Goal: Task Accomplishment & Management: Manage account settings

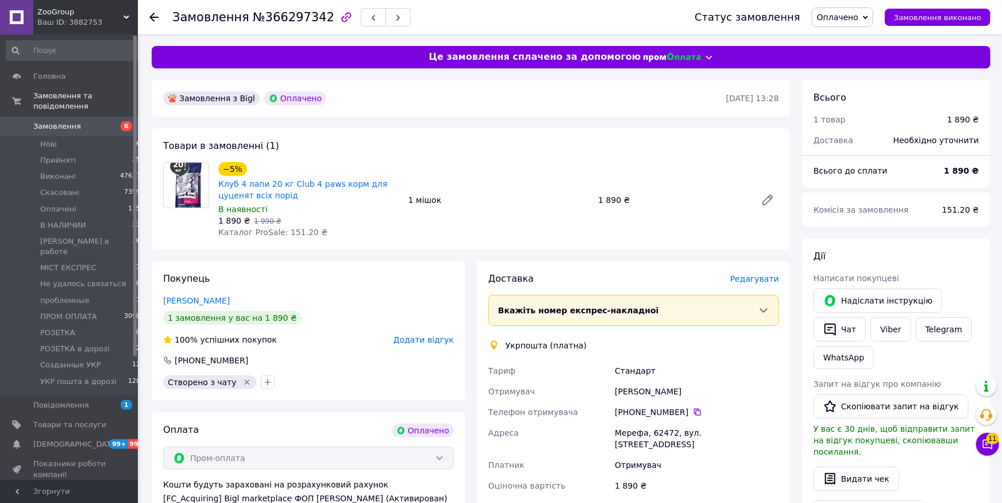
click at [760, 282] on span "Редагувати" at bounding box center [754, 278] width 49 height 9
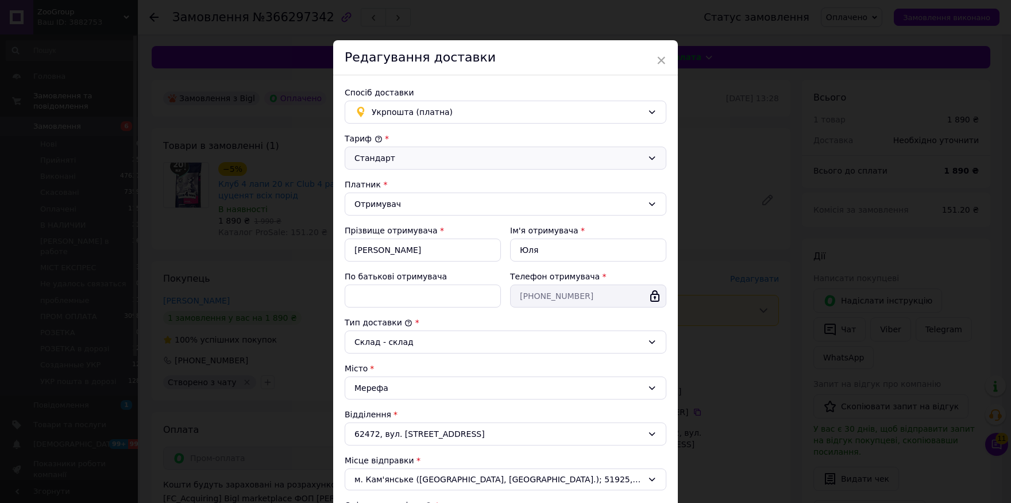
click at [408, 165] on div "Стандарт" at bounding box center [506, 157] width 322 height 23
click at [399, 200] on li "Експрес" at bounding box center [501, 203] width 320 height 21
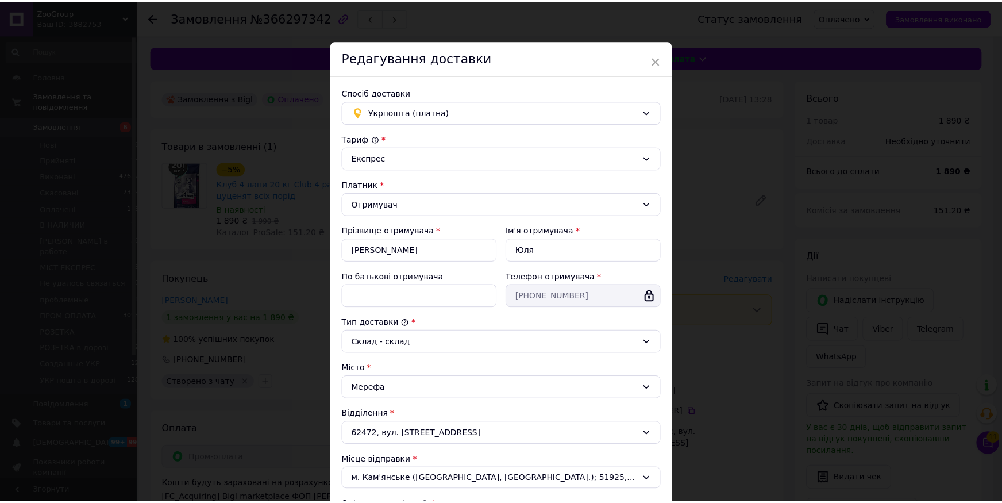
scroll to position [215, 0]
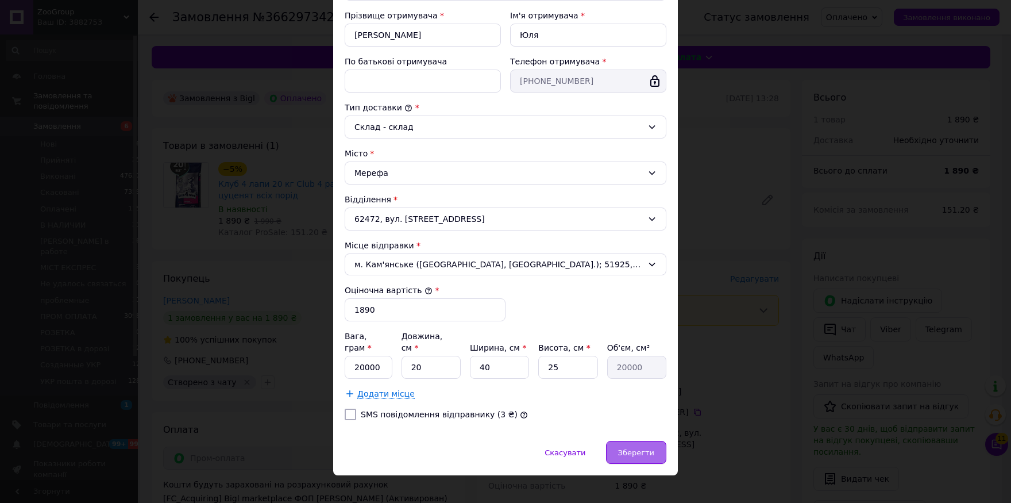
click at [636, 448] on span "Зберегти" at bounding box center [636, 452] width 36 height 9
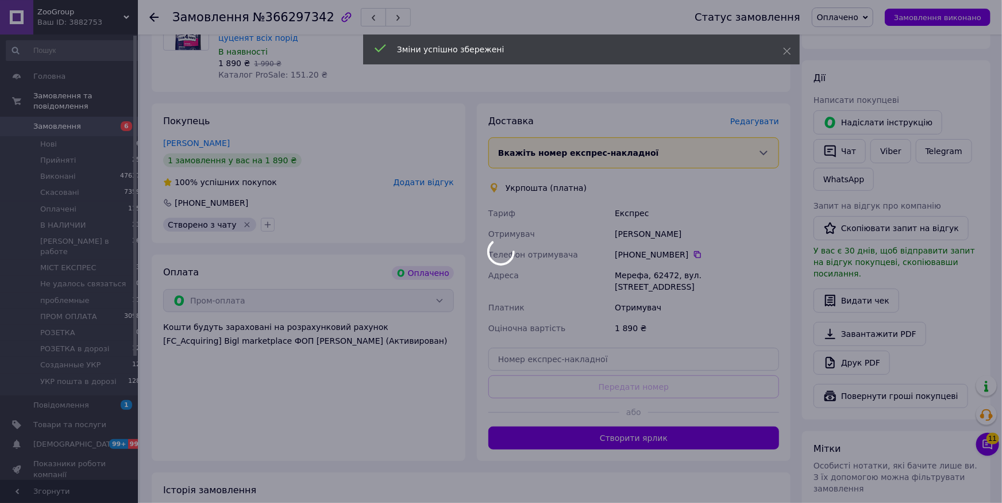
scroll to position [168, 0]
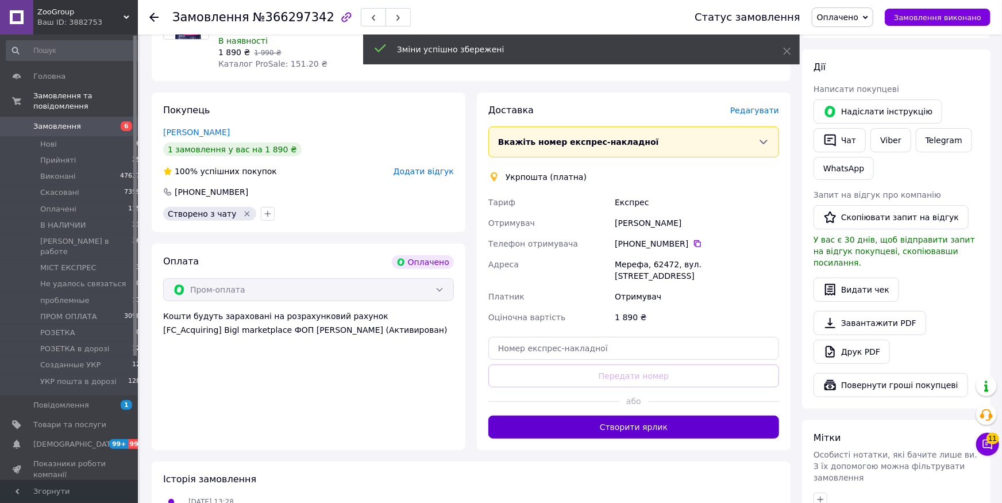
click at [652, 417] on button "Створити ярлик" at bounding box center [633, 426] width 291 height 23
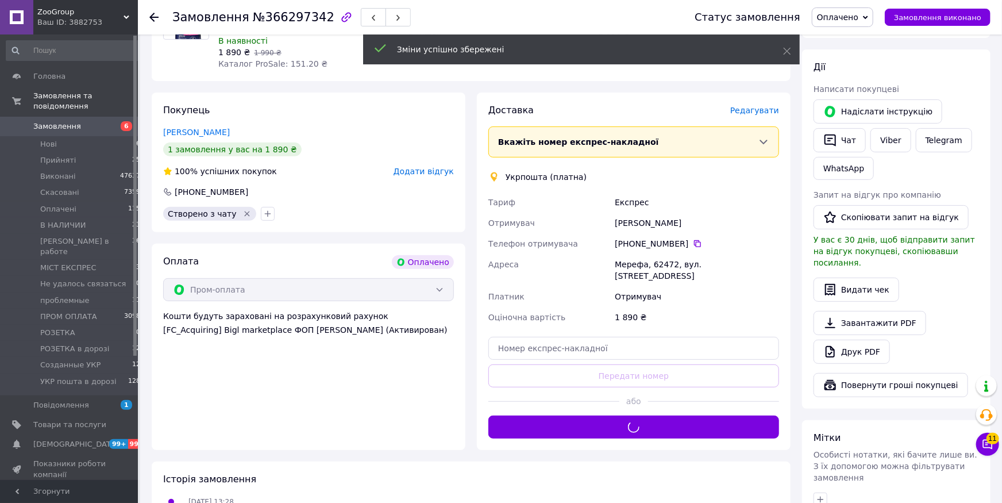
click at [856, 24] on span "Оплачено" at bounding box center [842, 17] width 61 height 20
click at [860, 105] on li "Созданные УКР" at bounding box center [867, 113] width 110 height 17
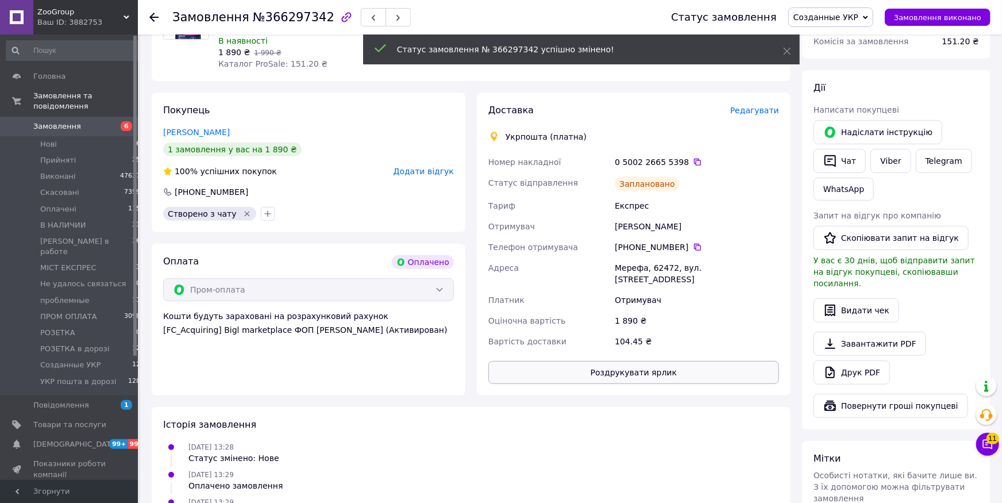
click at [639, 361] on button "Роздрукувати ярлик" at bounding box center [633, 372] width 291 height 23
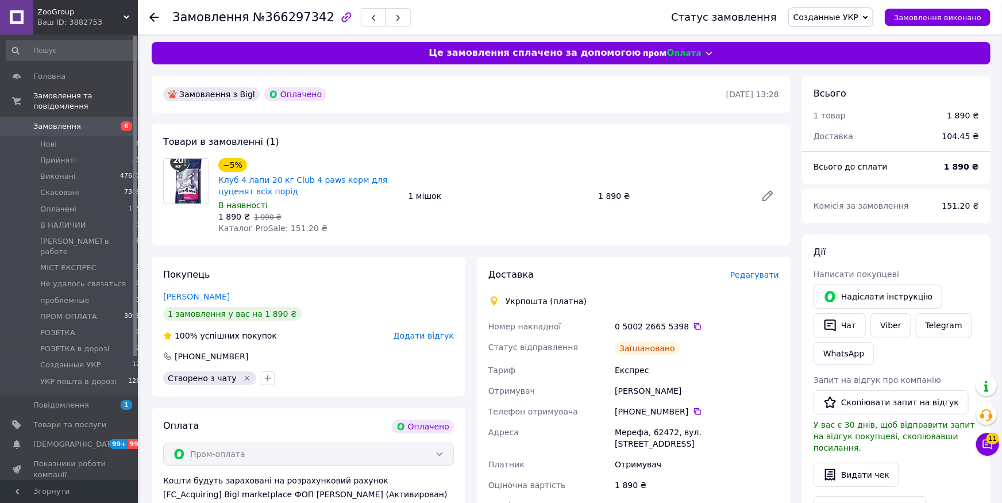
scroll to position [0, 0]
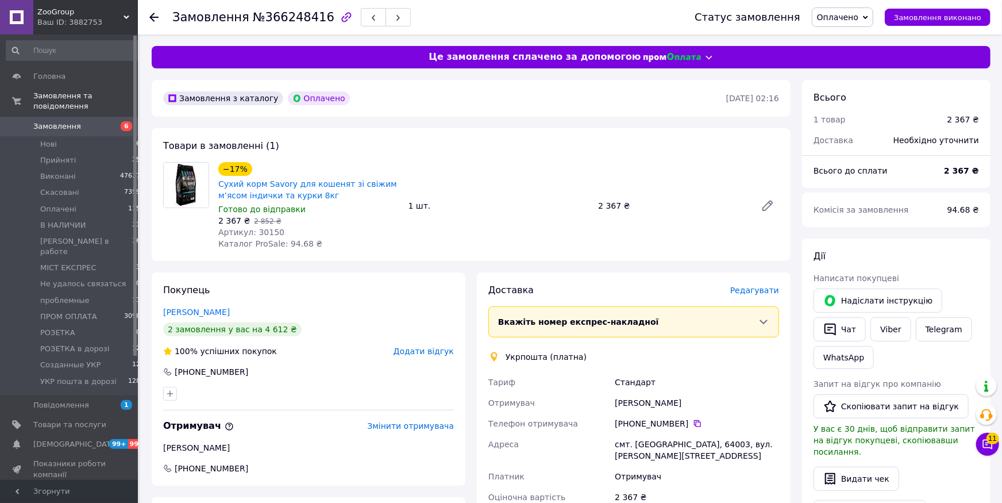
click at [755, 295] on span "Редагувати" at bounding box center [754, 289] width 49 height 9
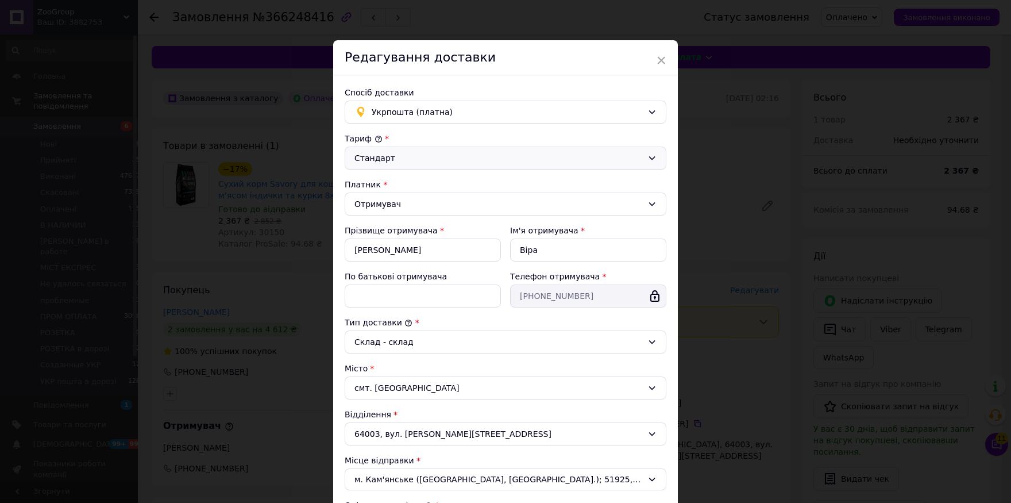
click at [396, 158] on div "Стандарт" at bounding box center [498, 158] width 288 height 13
click at [388, 200] on li "Експрес" at bounding box center [501, 203] width 320 height 21
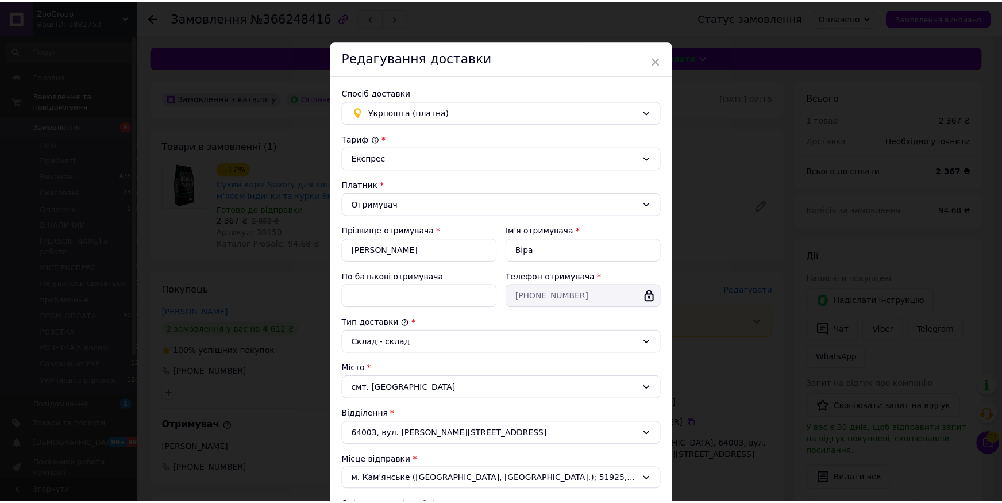
scroll to position [215, 0]
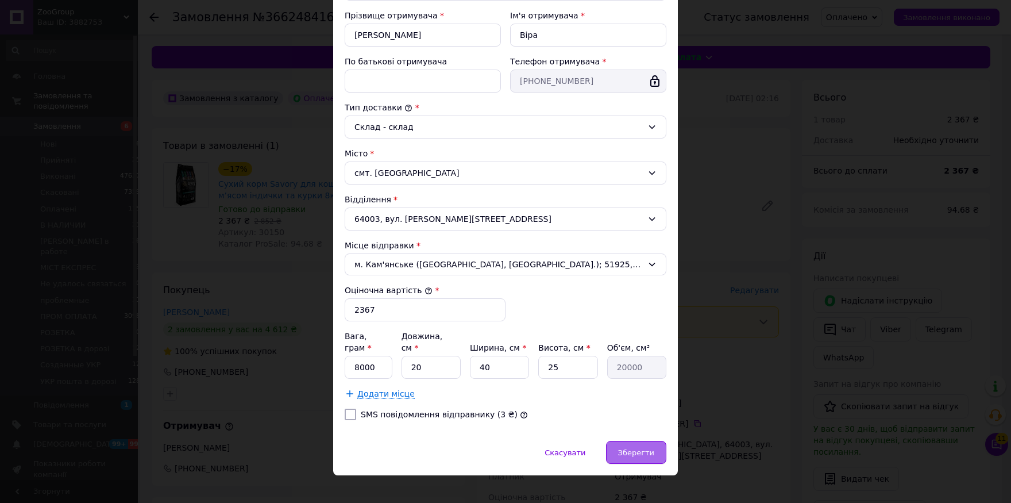
click at [639, 448] on span "Зберегти" at bounding box center [636, 452] width 36 height 9
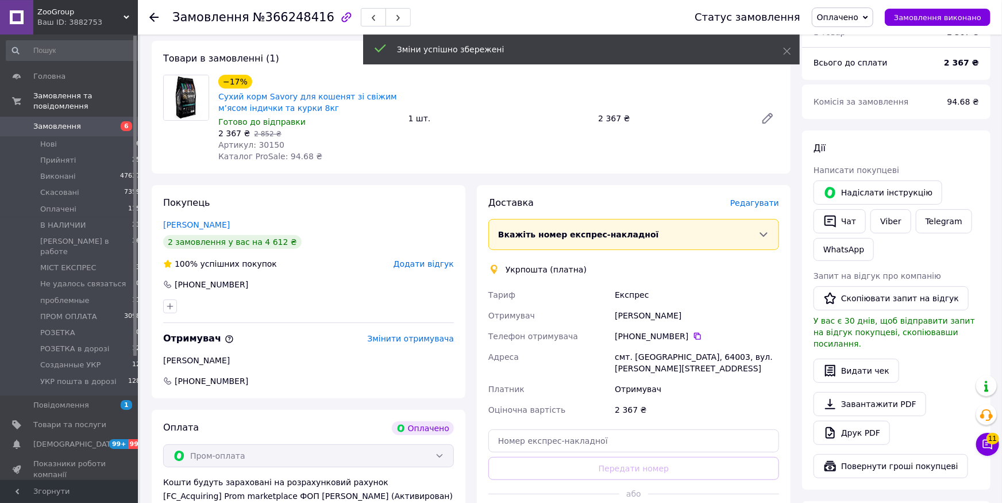
scroll to position [335, 0]
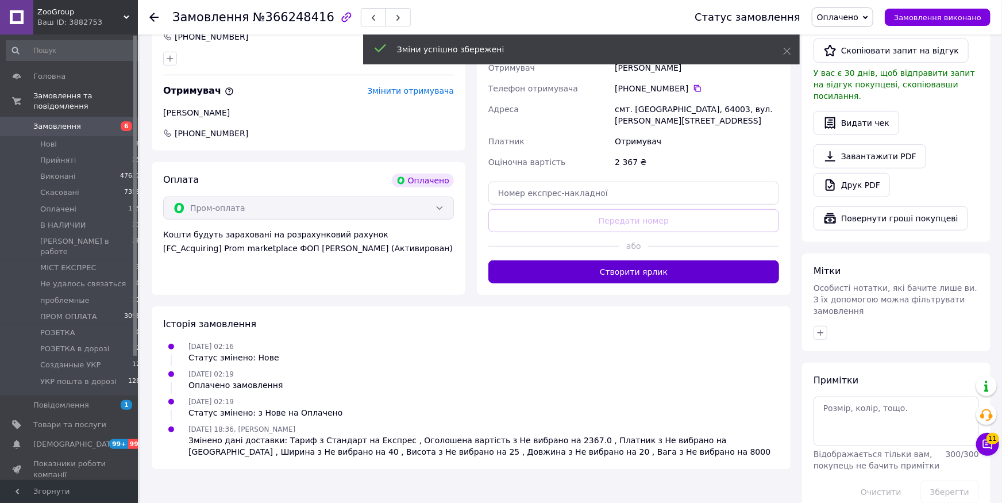
click at [655, 268] on button "Створити ярлик" at bounding box center [633, 271] width 291 height 23
click at [850, 11] on span "Оплачено" at bounding box center [842, 17] width 61 height 20
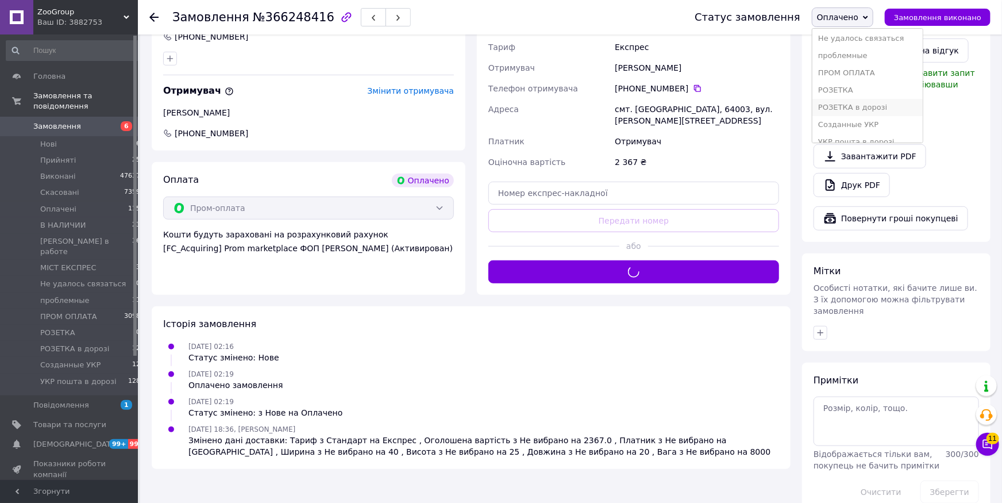
scroll to position [125, 0]
click at [858, 105] on li "Созданные УКР" at bounding box center [867, 113] width 110 height 17
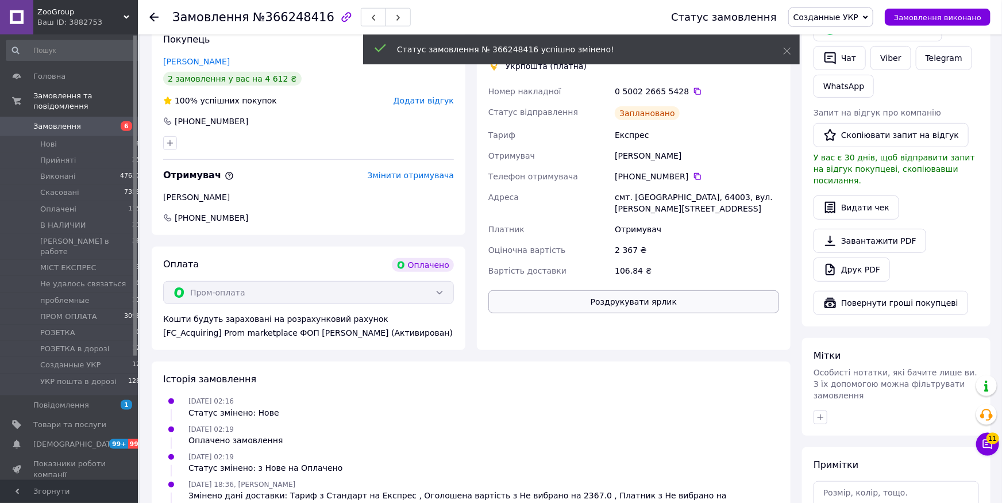
scroll to position [251, 0]
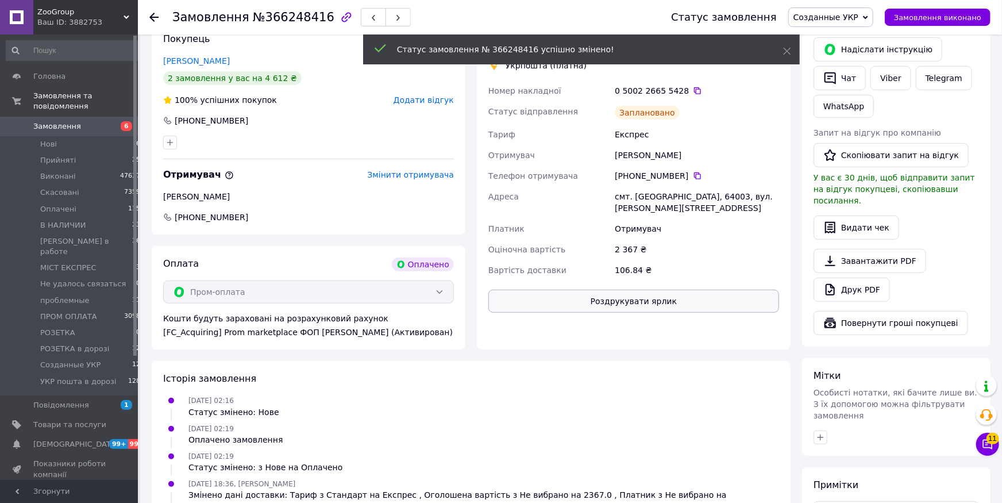
click at [650, 289] on button "Роздрукувати ярлик" at bounding box center [633, 300] width 291 height 23
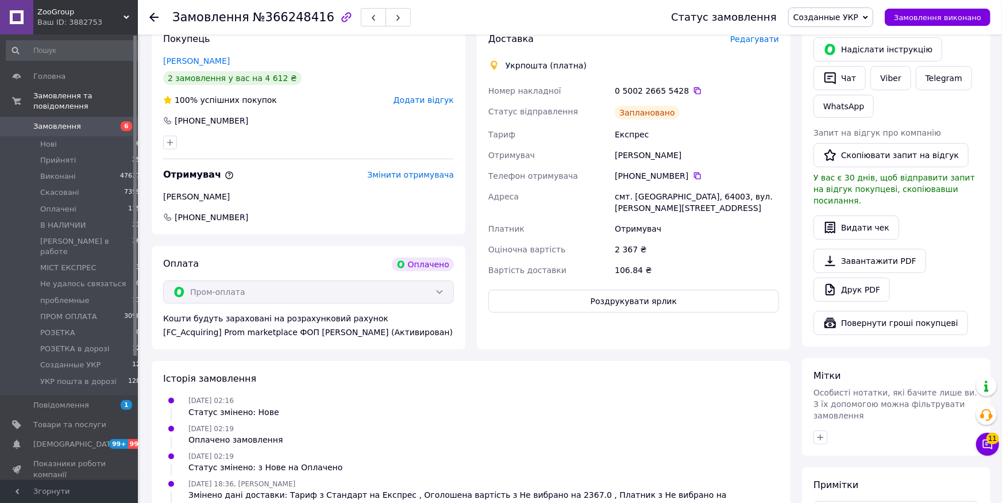
scroll to position [0, 0]
